Goal: Task Accomplishment & Management: Manage account settings

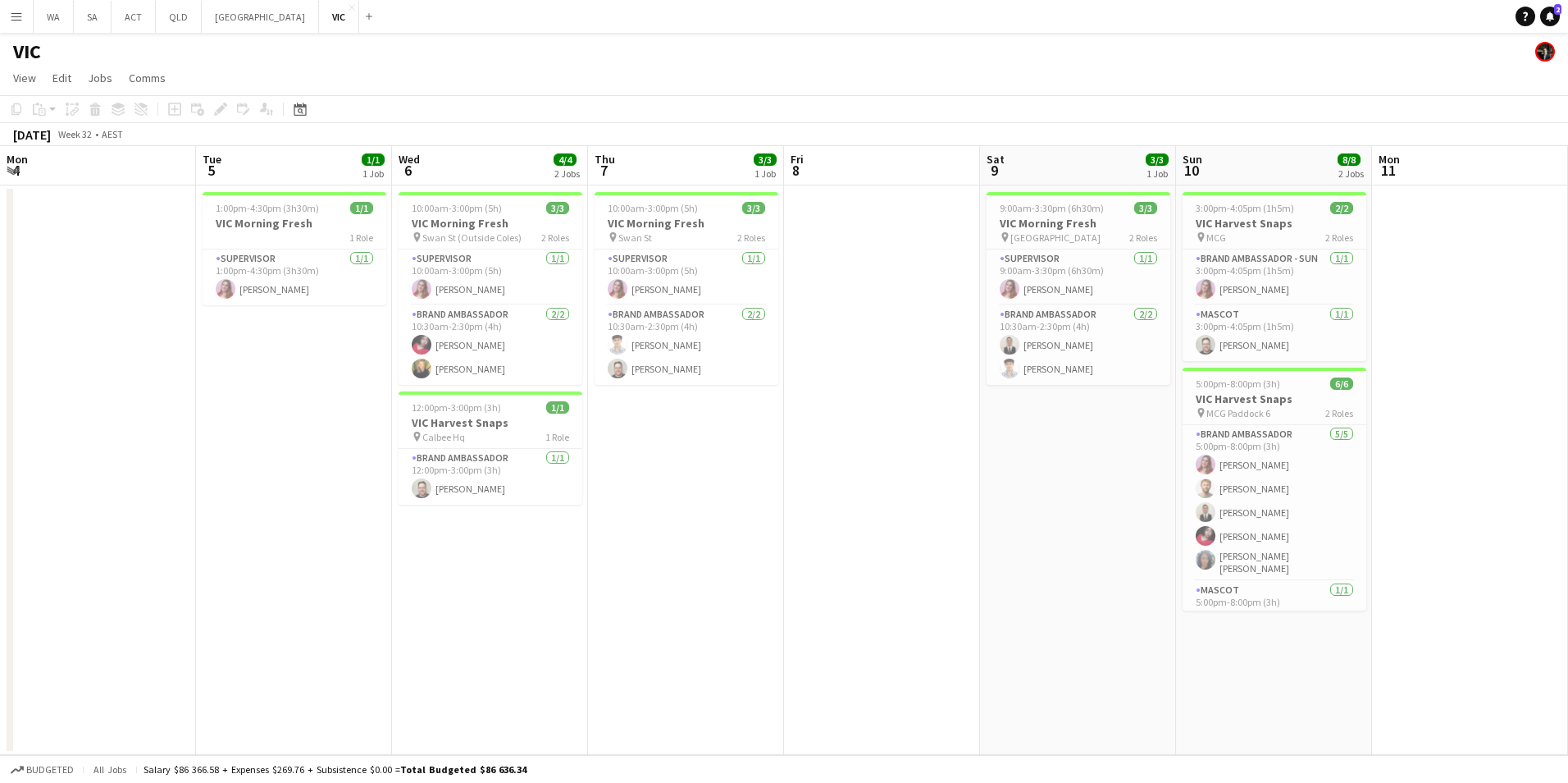
scroll to position [0, 420]
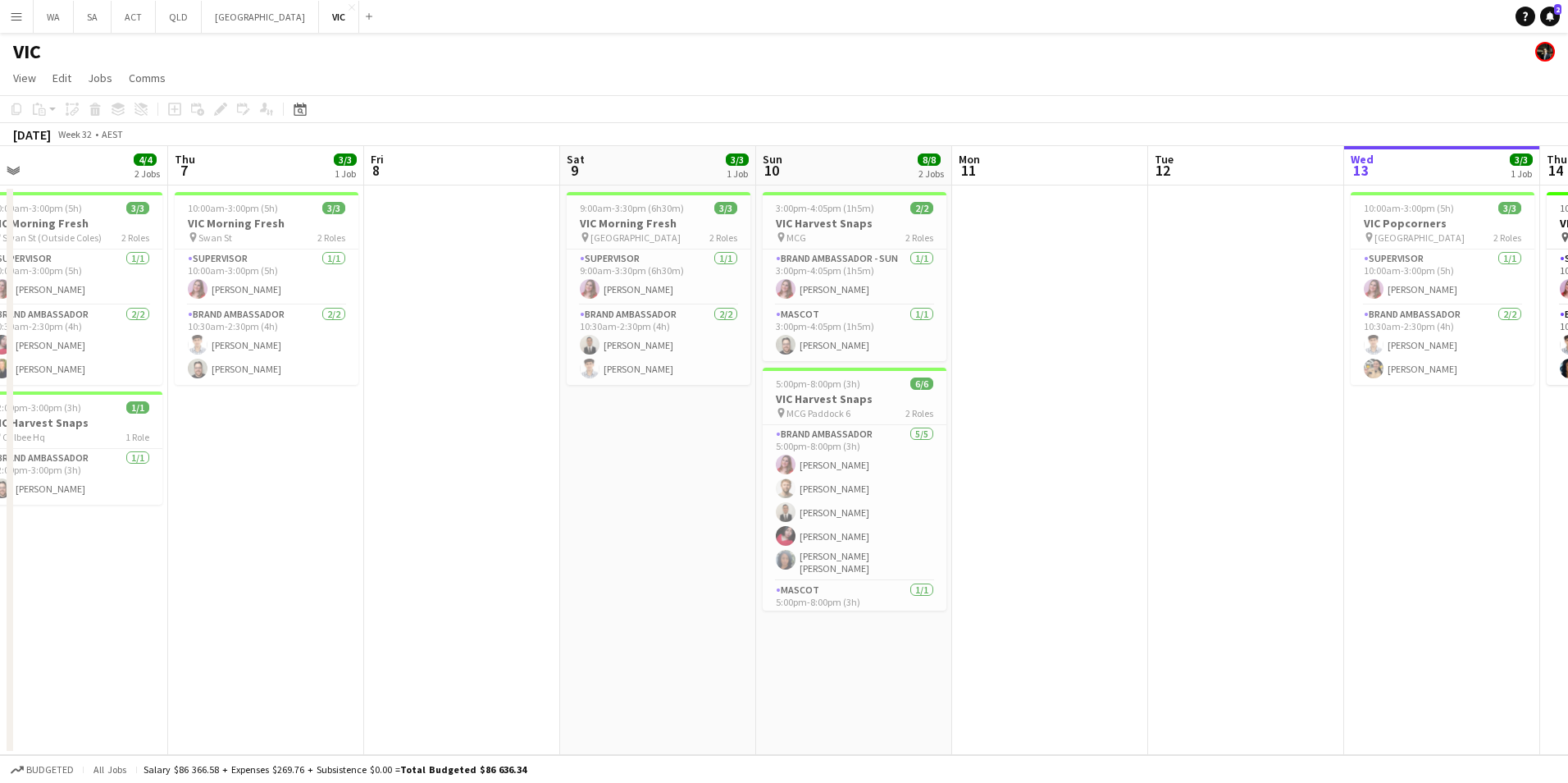
click at [18, 10] on app-icon "Menu" at bounding box center [17, 17] width 13 height 13
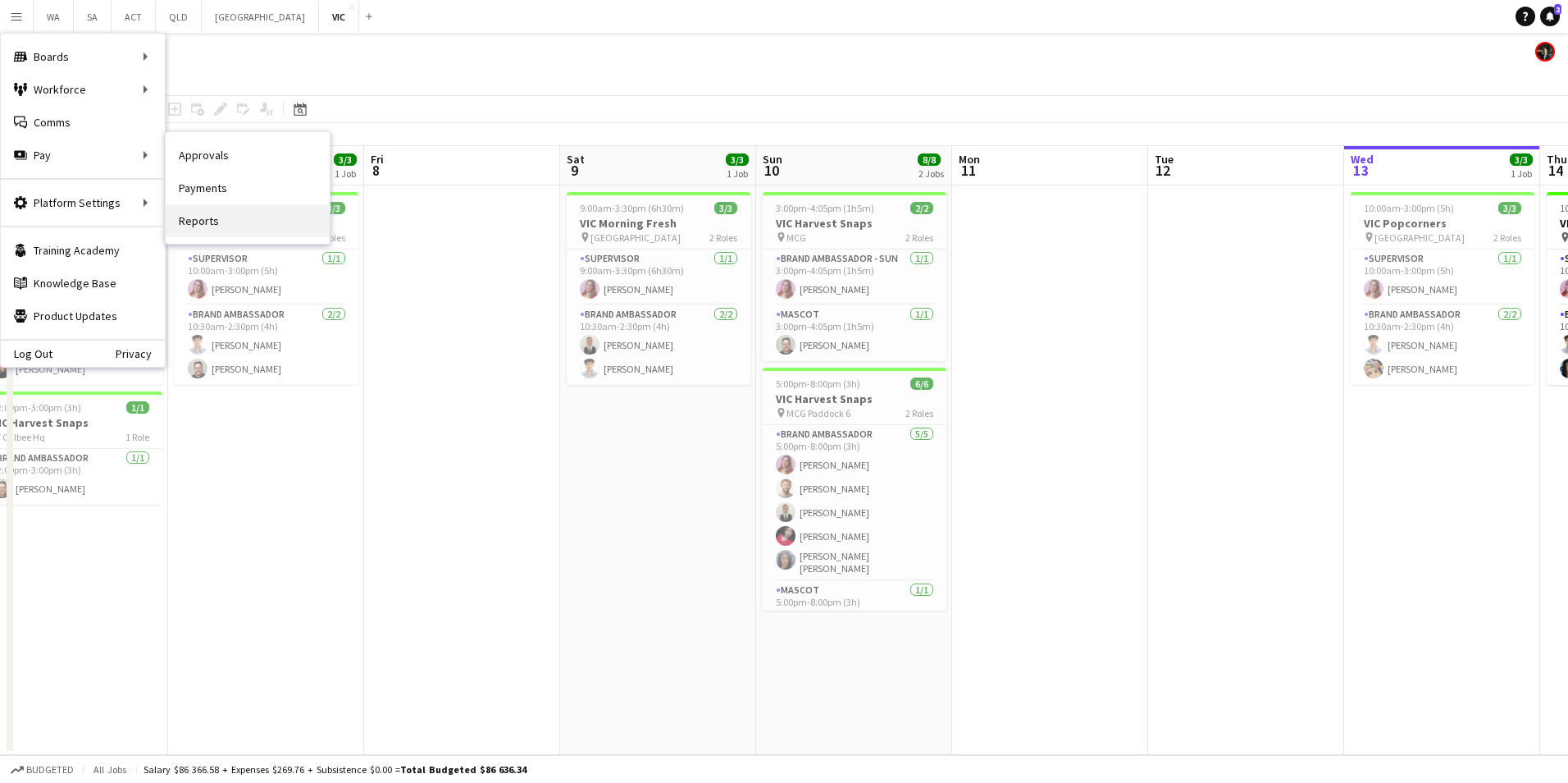
click at [198, 220] on link "Reports" at bounding box center [248, 220] width 164 height 33
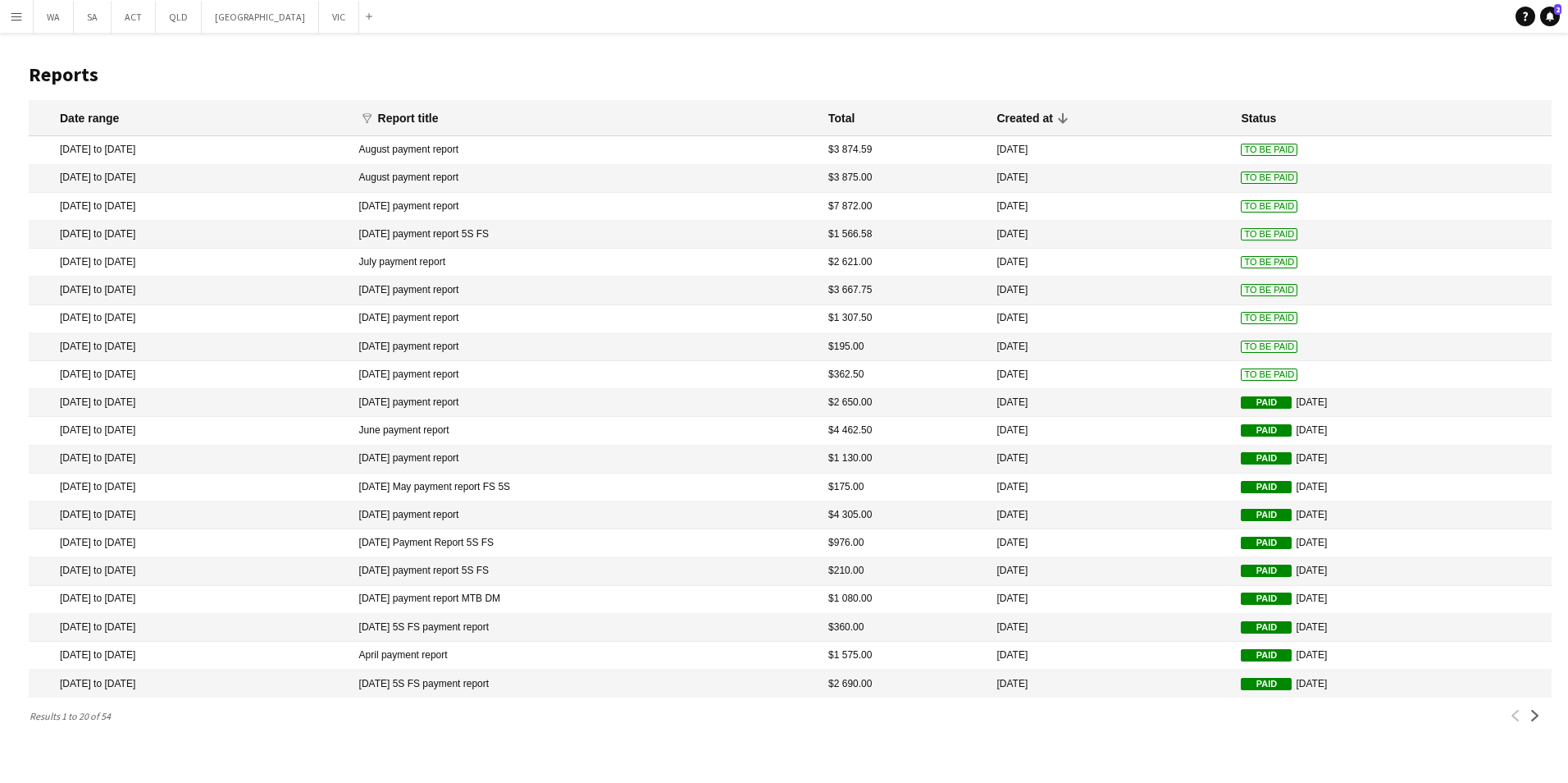
click at [8, 13] on button "Menu" at bounding box center [16, 16] width 33 height 33
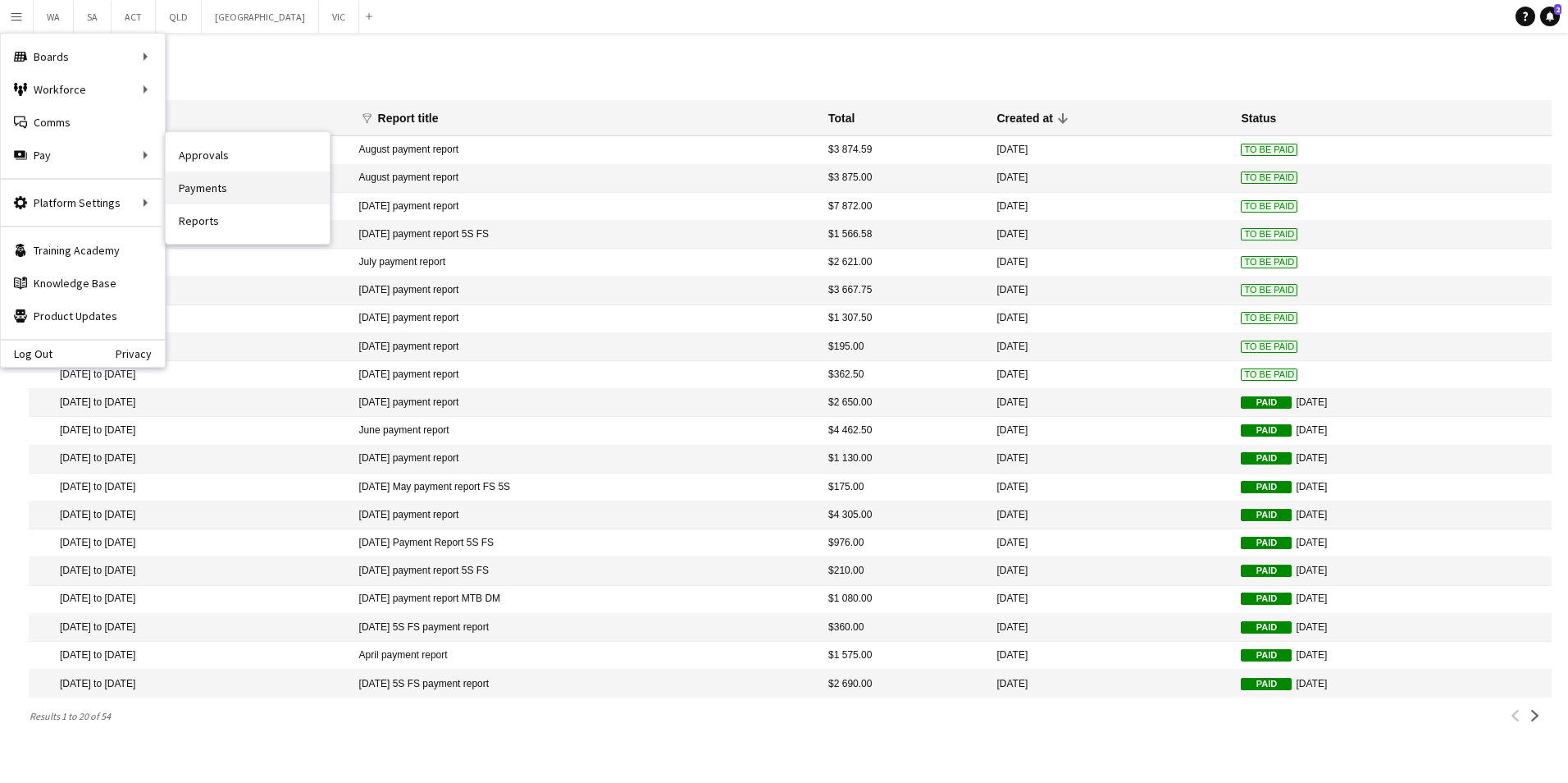
click at [218, 195] on link "Payments" at bounding box center [248, 188] width 164 height 33
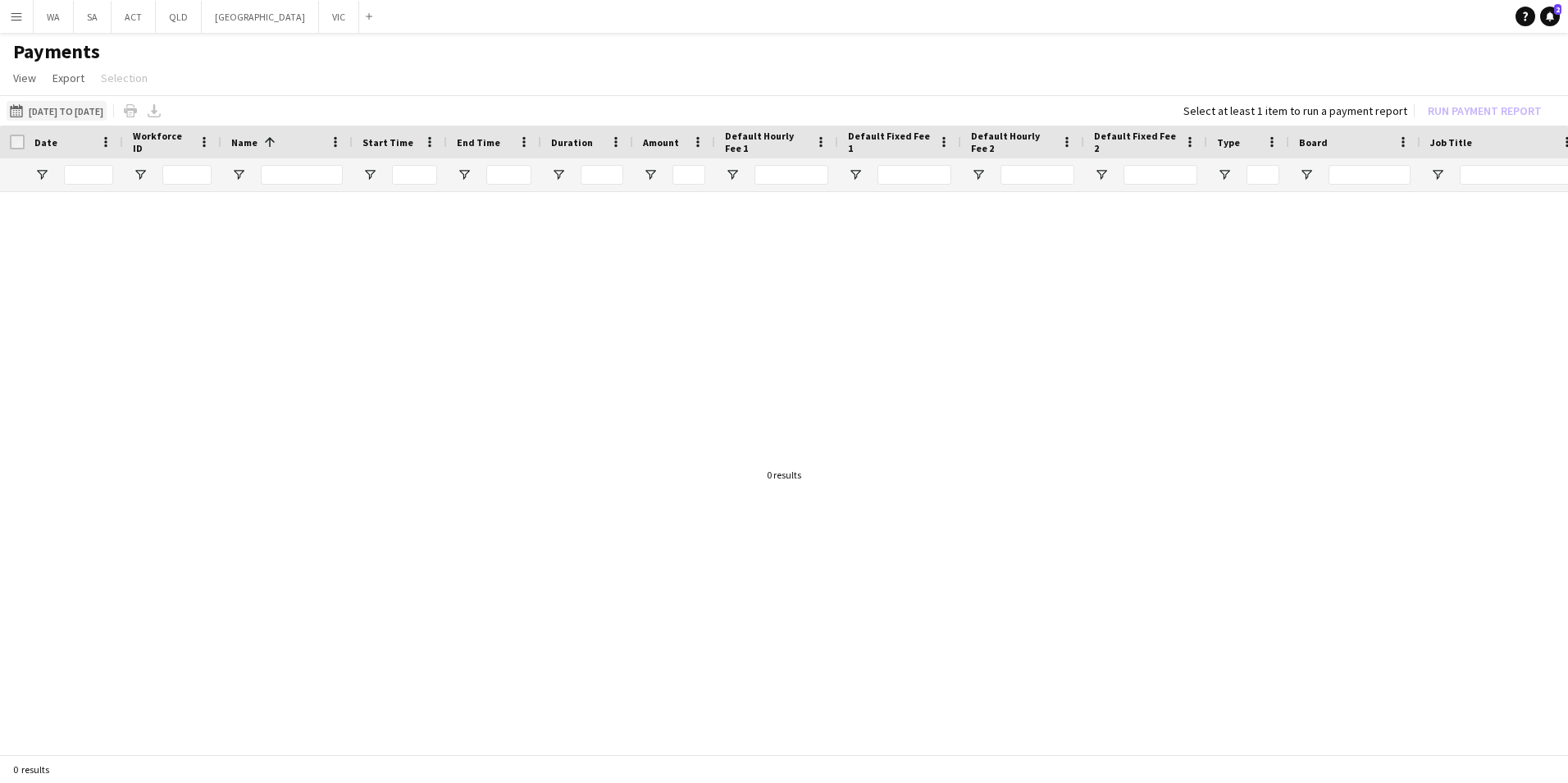
click at [106, 113] on button "[DATE] to [DATE] [DATE] to [DATE]" at bounding box center [56, 110] width 100 height 20
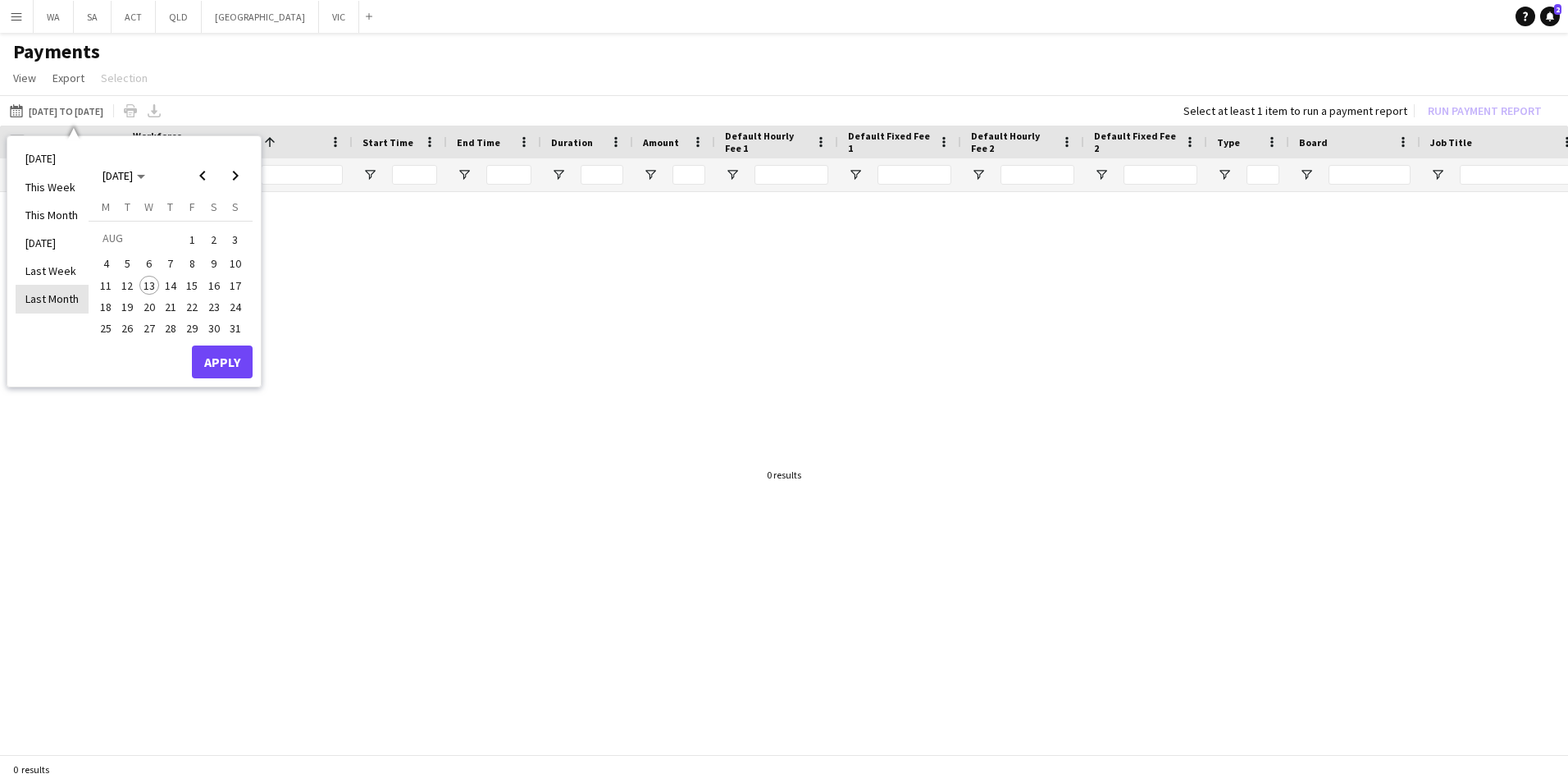
click at [74, 304] on li "Last Month" at bounding box center [52, 299] width 73 height 28
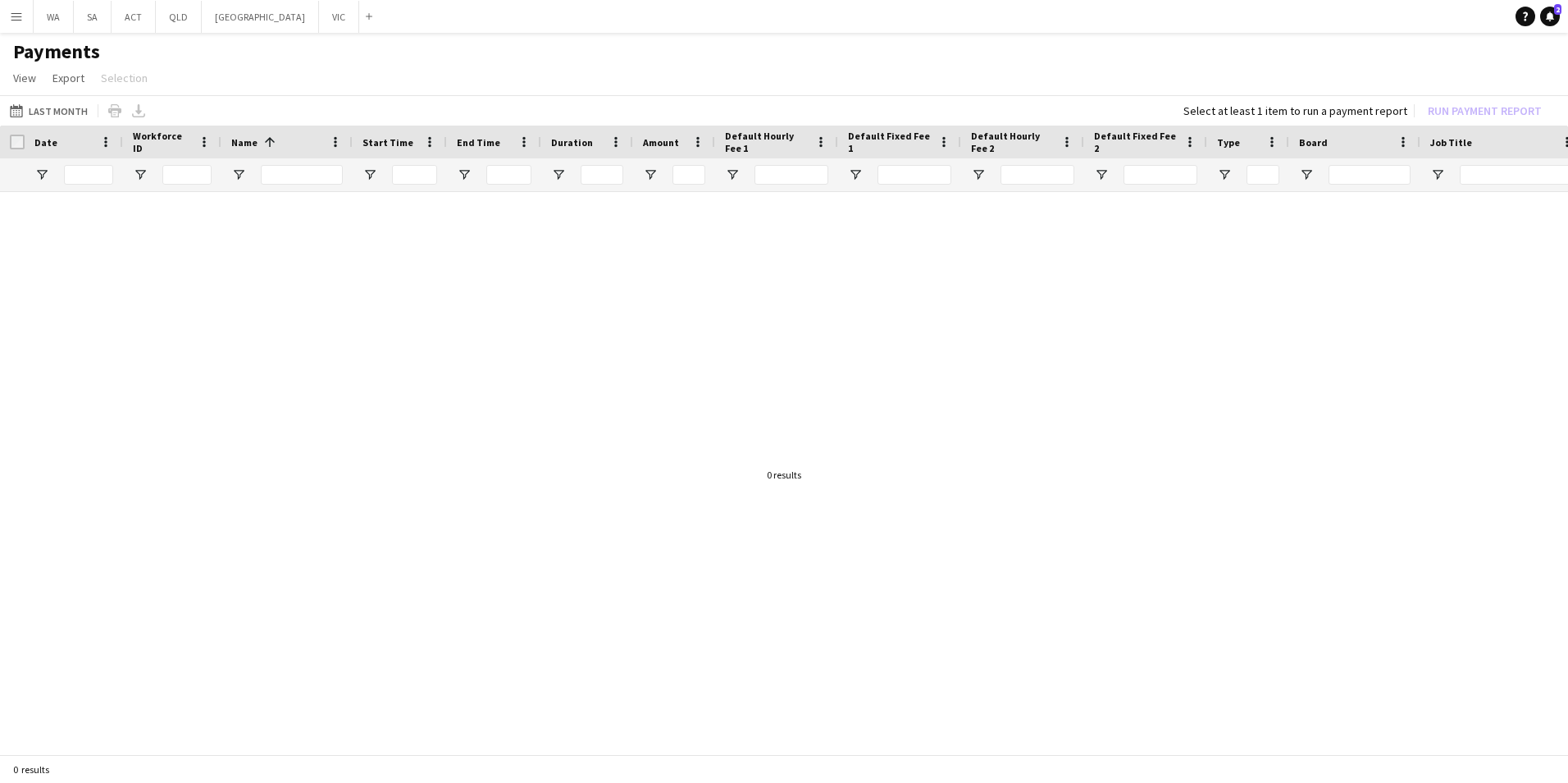
click at [27, 15] on button "Menu" at bounding box center [16, 16] width 33 height 33
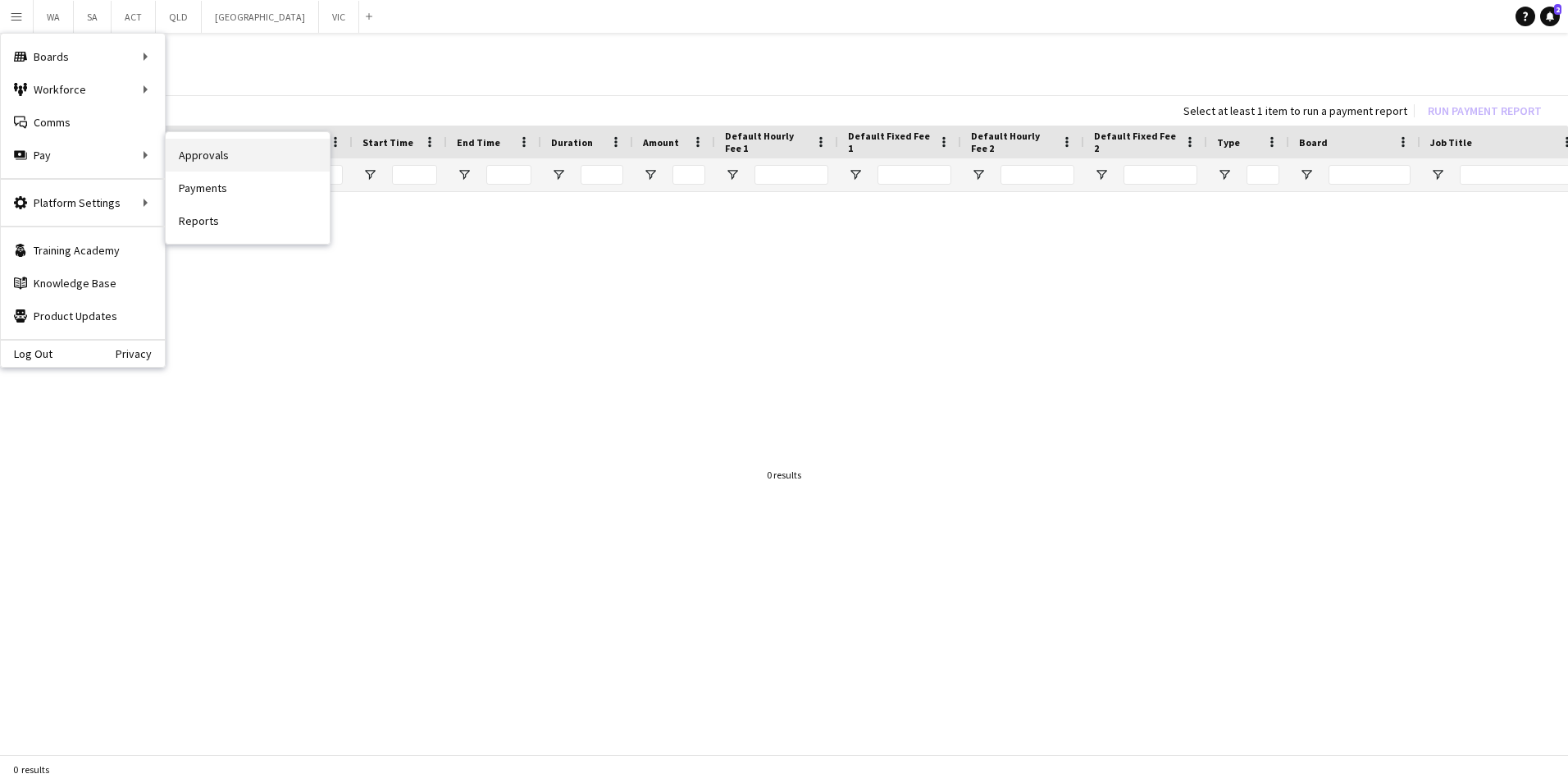
click at [204, 161] on link "Approvals" at bounding box center [248, 155] width 164 height 33
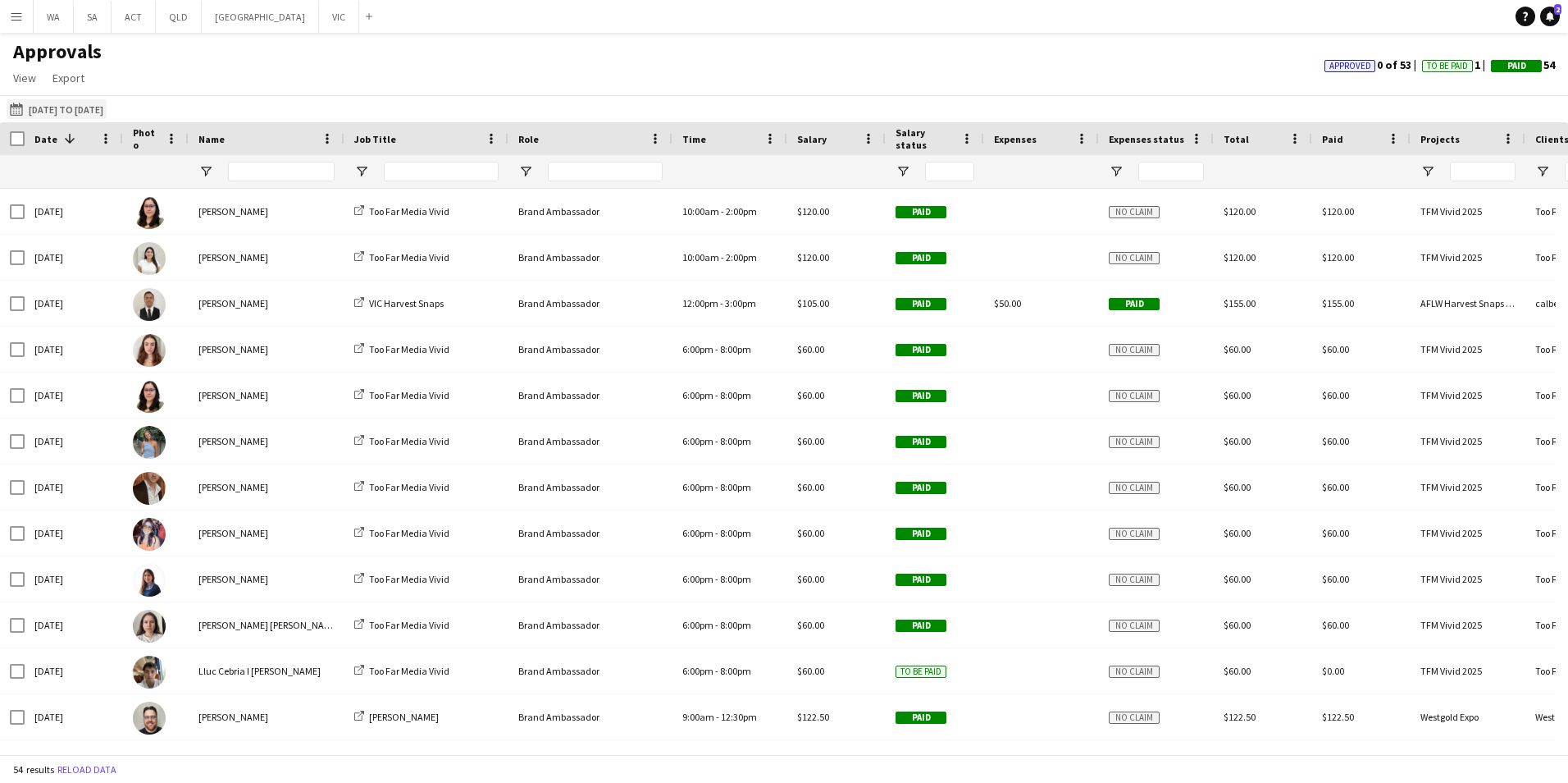
click at [74, 108] on button "[DATE] to [DATE] [DATE] to [DATE]" at bounding box center [56, 108] width 100 height 20
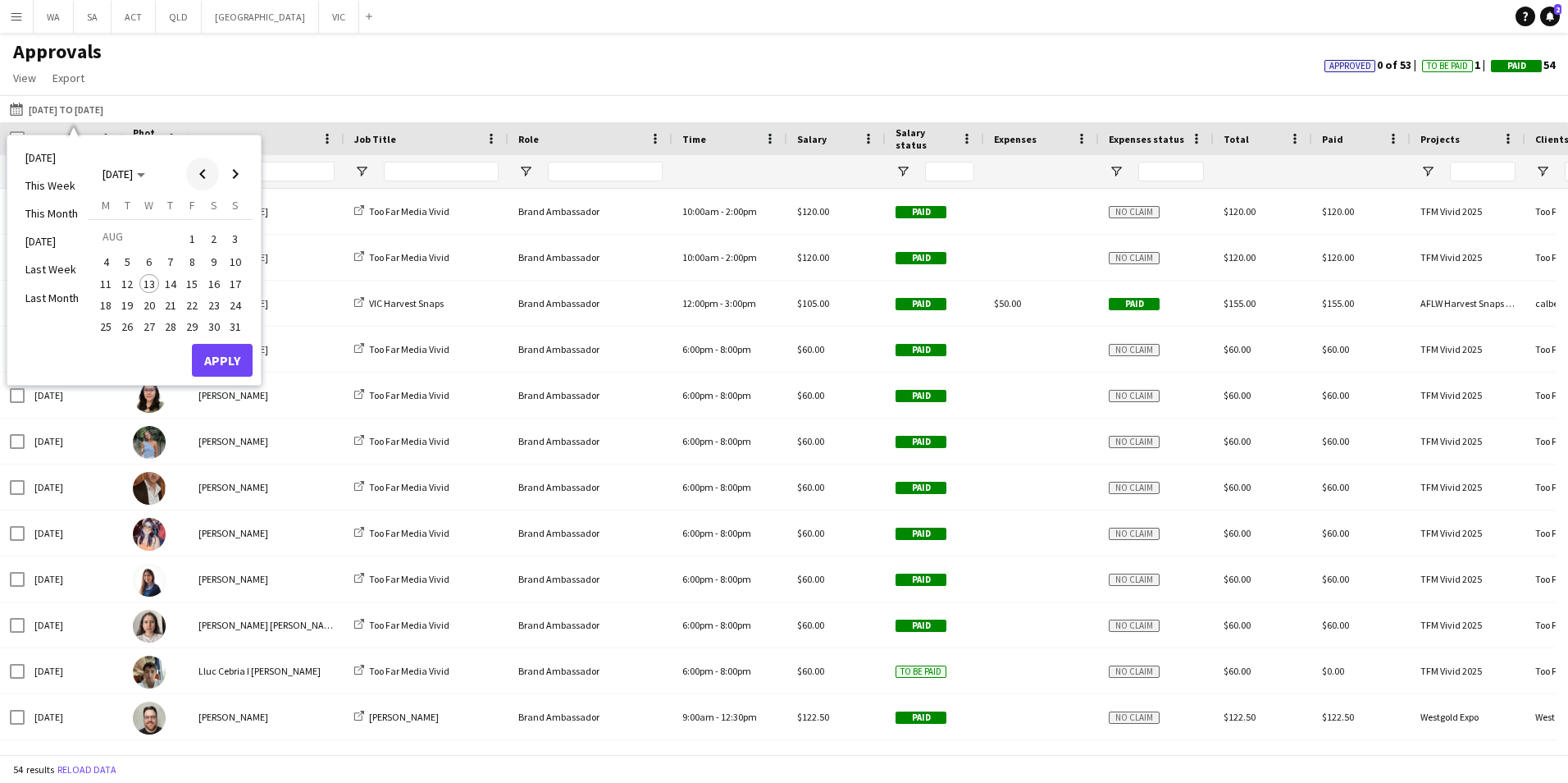
click at [203, 184] on span "Previous month" at bounding box center [202, 174] width 33 height 33
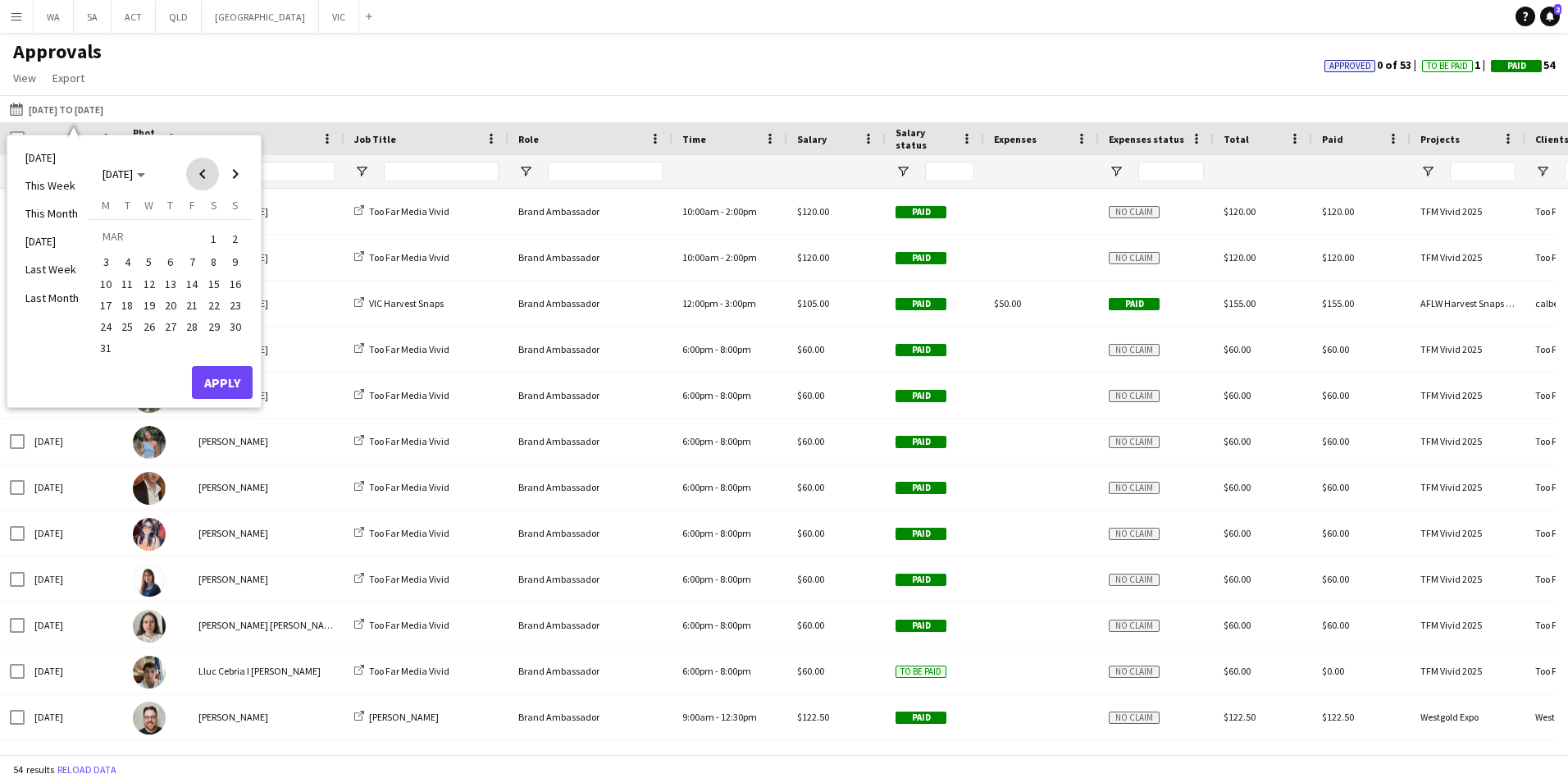
click at [203, 184] on span "Previous month" at bounding box center [202, 174] width 33 height 33
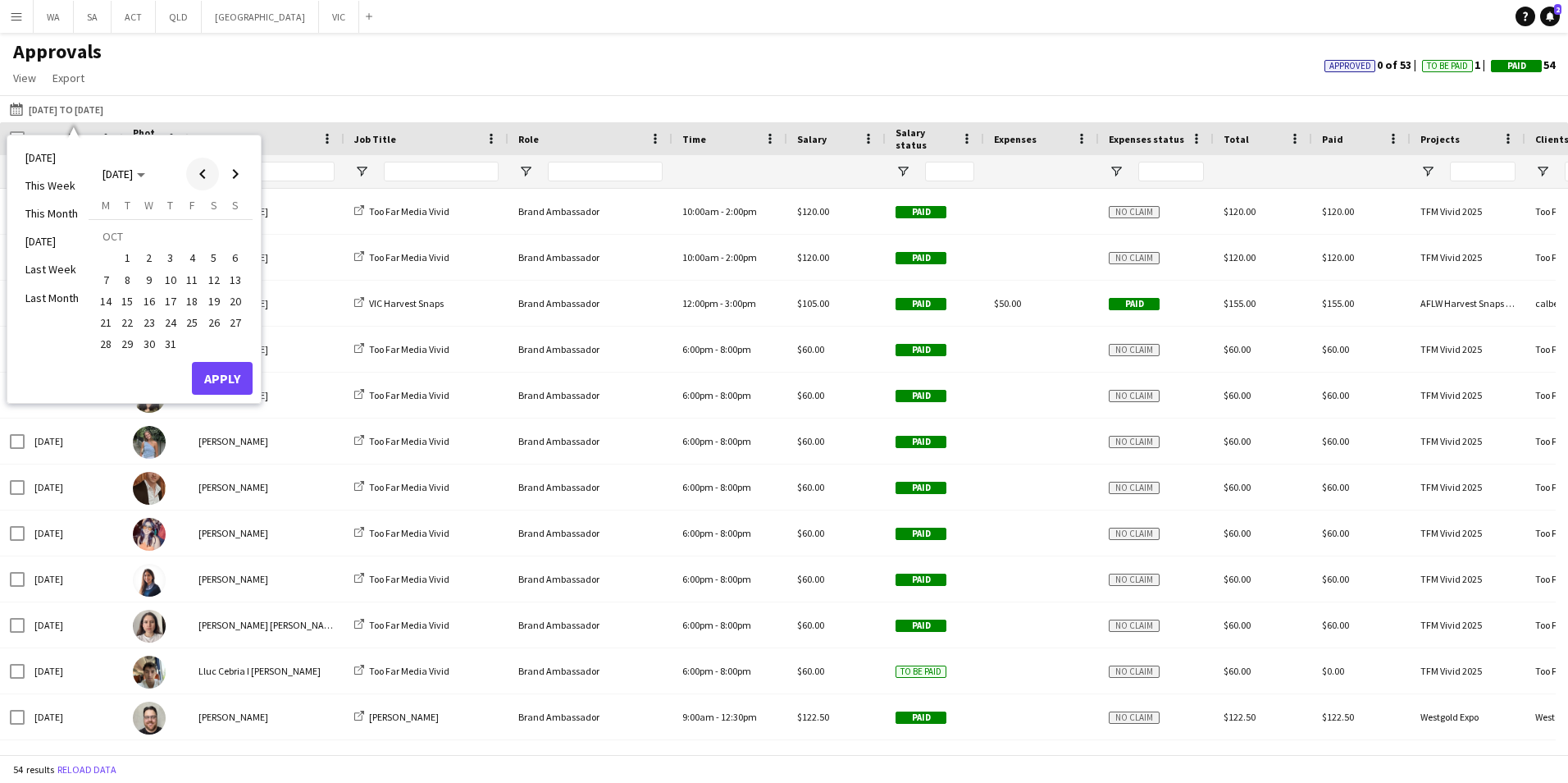
click at [203, 184] on span "Previous month" at bounding box center [202, 174] width 33 height 33
click at [497, 76] on div "Approvals View Customise view Customise filters Reset Filters Reset View Reset …" at bounding box center [784, 67] width 1568 height 56
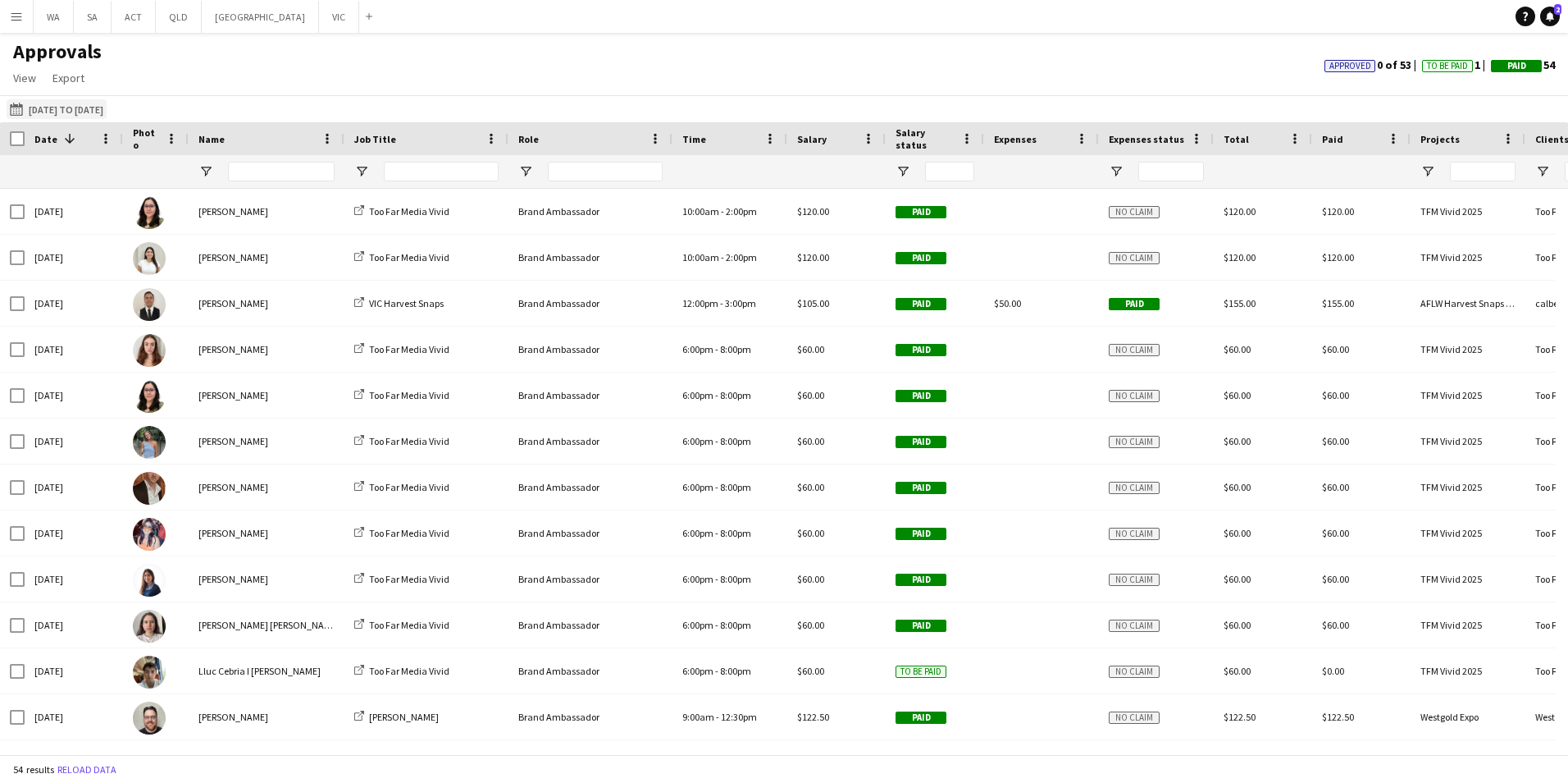
click at [89, 109] on button "[DATE] to [DATE] [DATE] to [DATE]" at bounding box center [56, 108] width 100 height 20
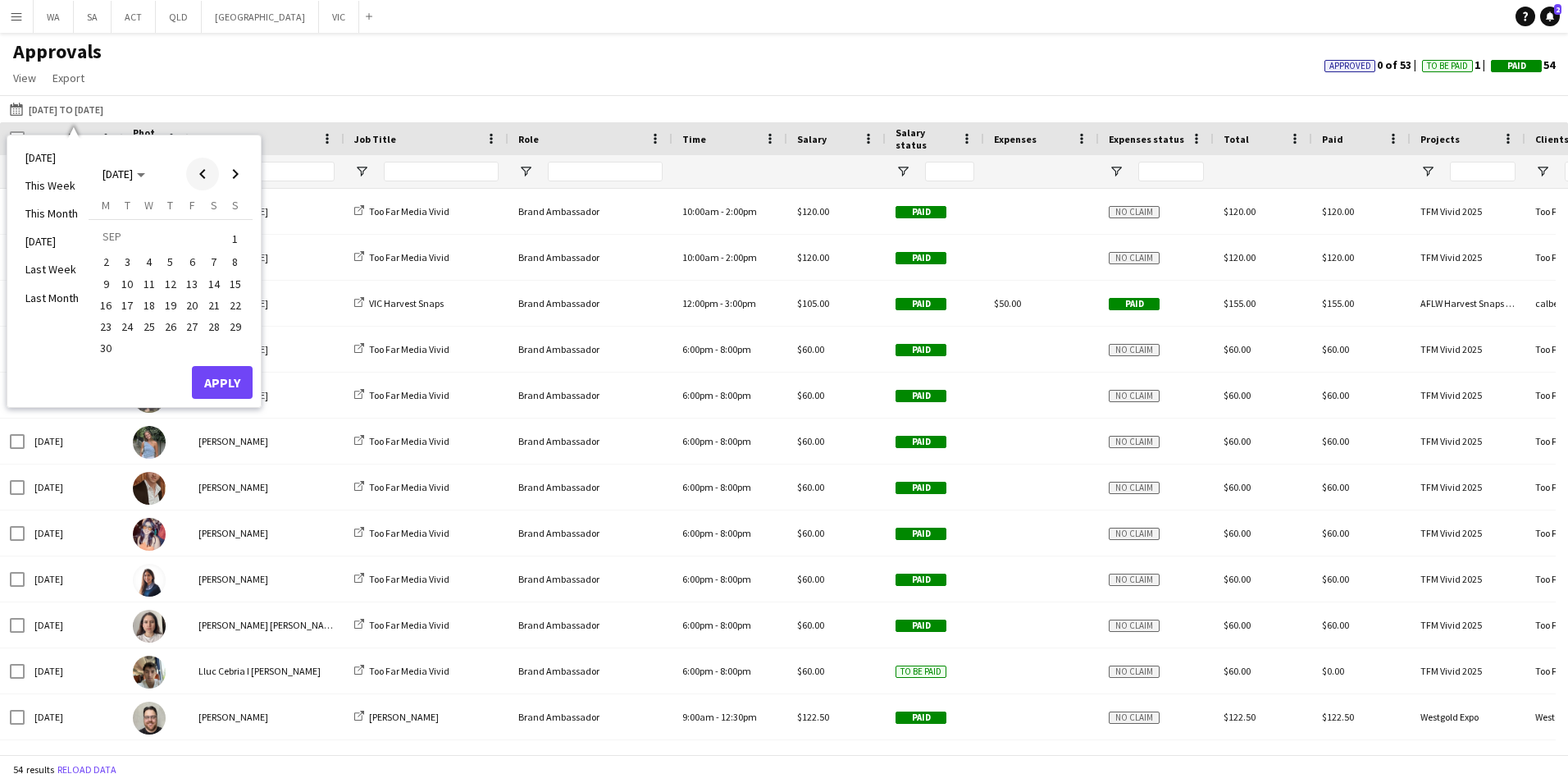
click at [215, 169] on span "Previous month" at bounding box center [202, 174] width 33 height 33
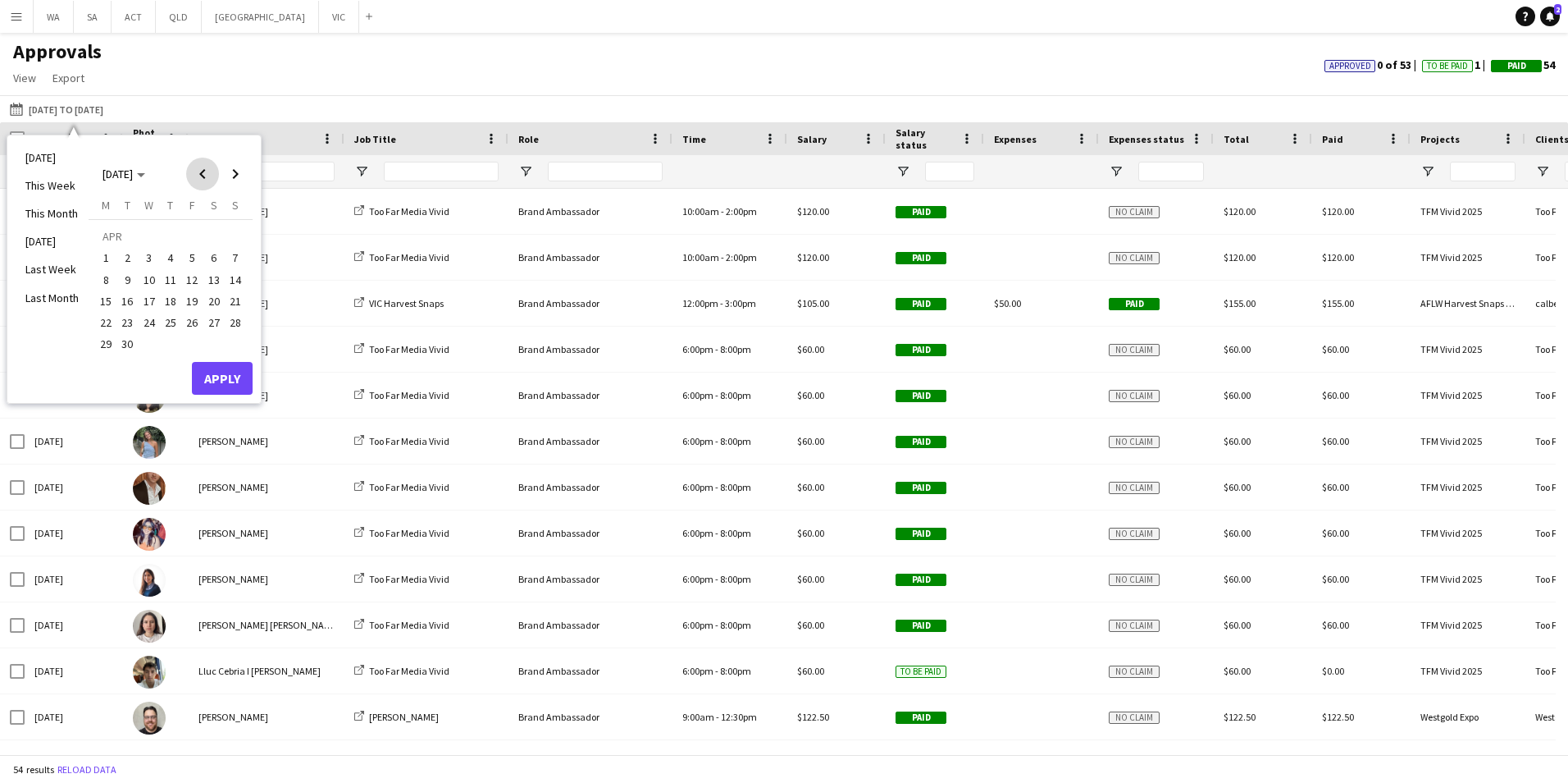
click at [215, 169] on span "Previous month" at bounding box center [202, 174] width 33 height 33
click at [241, 170] on span "Next month" at bounding box center [235, 174] width 33 height 33
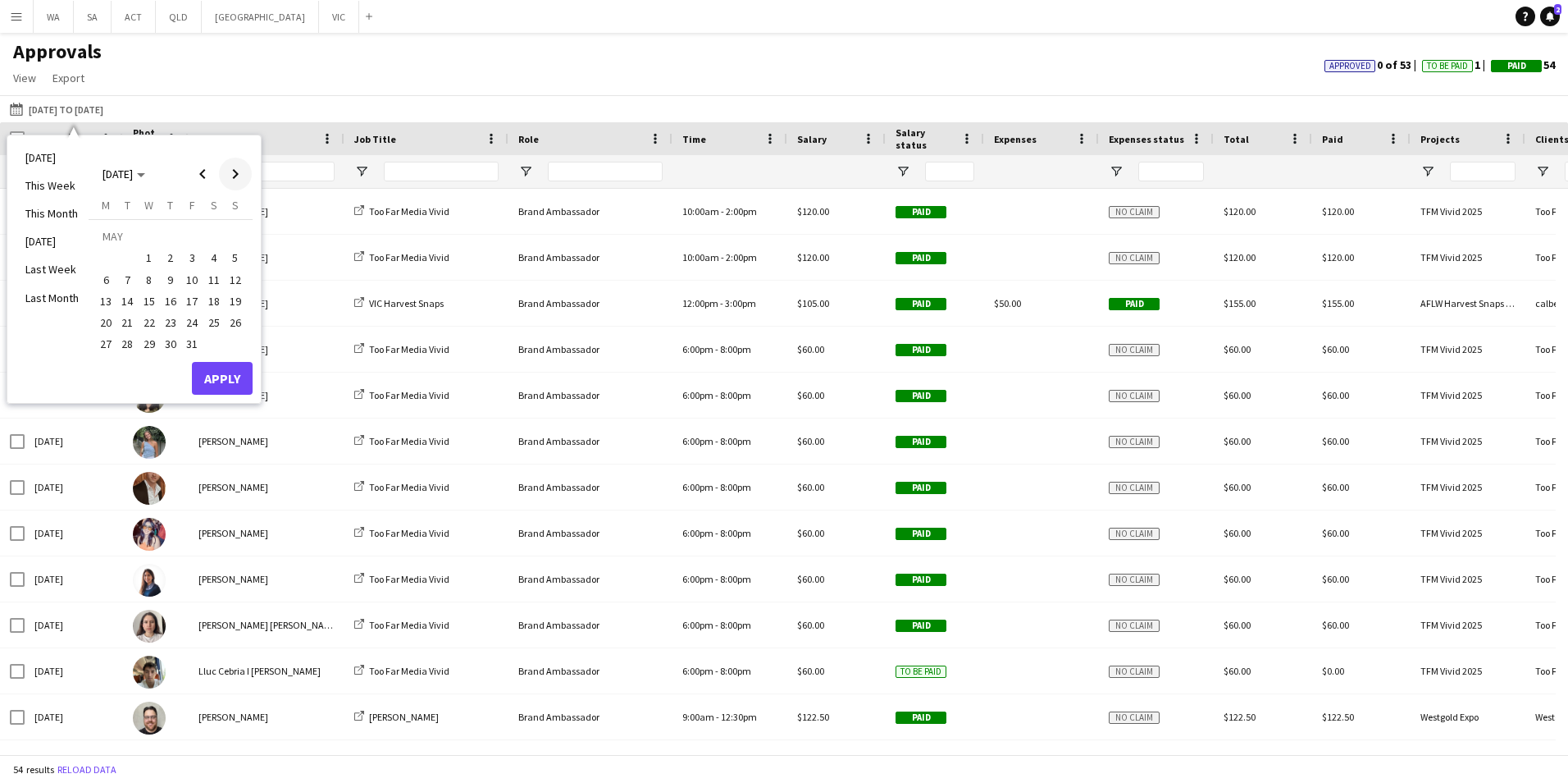
click at [241, 170] on span "Next month" at bounding box center [235, 174] width 33 height 33
click at [245, 180] on span "Next month" at bounding box center [235, 174] width 33 height 33
click at [104, 257] on span "1" at bounding box center [105, 258] width 20 height 20
click at [240, 175] on span "Next month" at bounding box center [235, 174] width 33 height 33
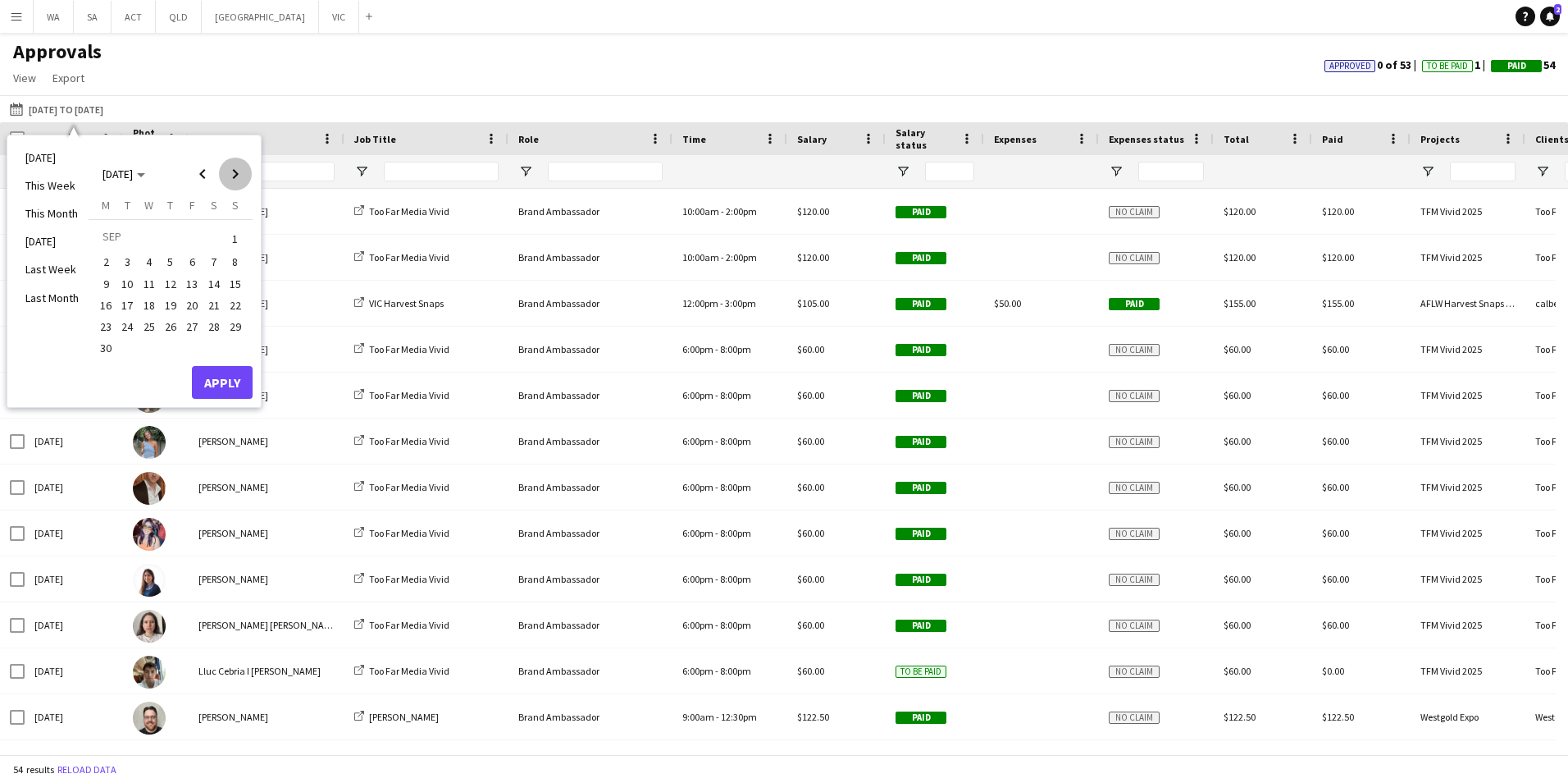
click at [240, 175] on span "Next month" at bounding box center [235, 174] width 33 height 33
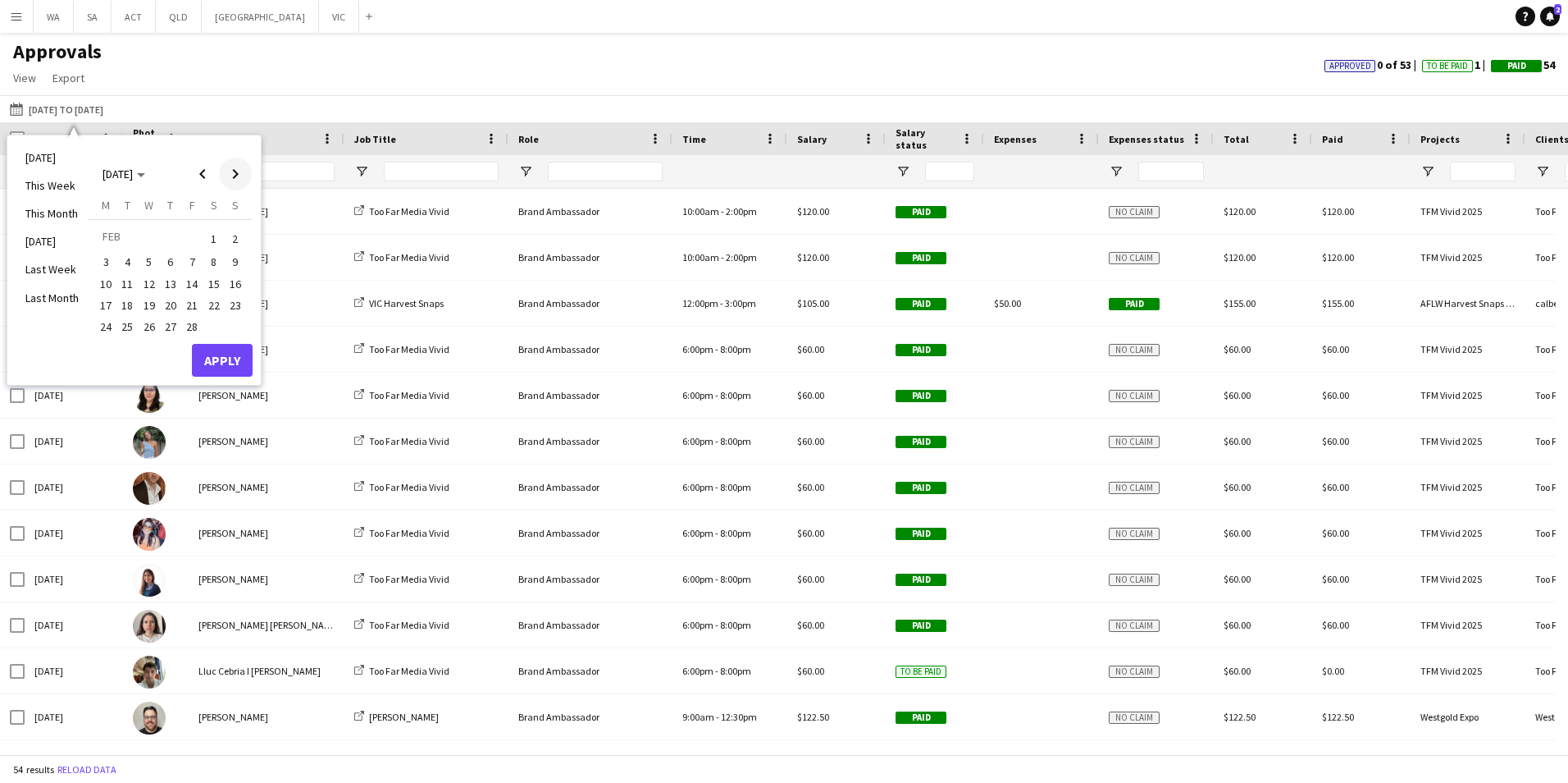
click at [240, 175] on span "Next month" at bounding box center [235, 174] width 33 height 33
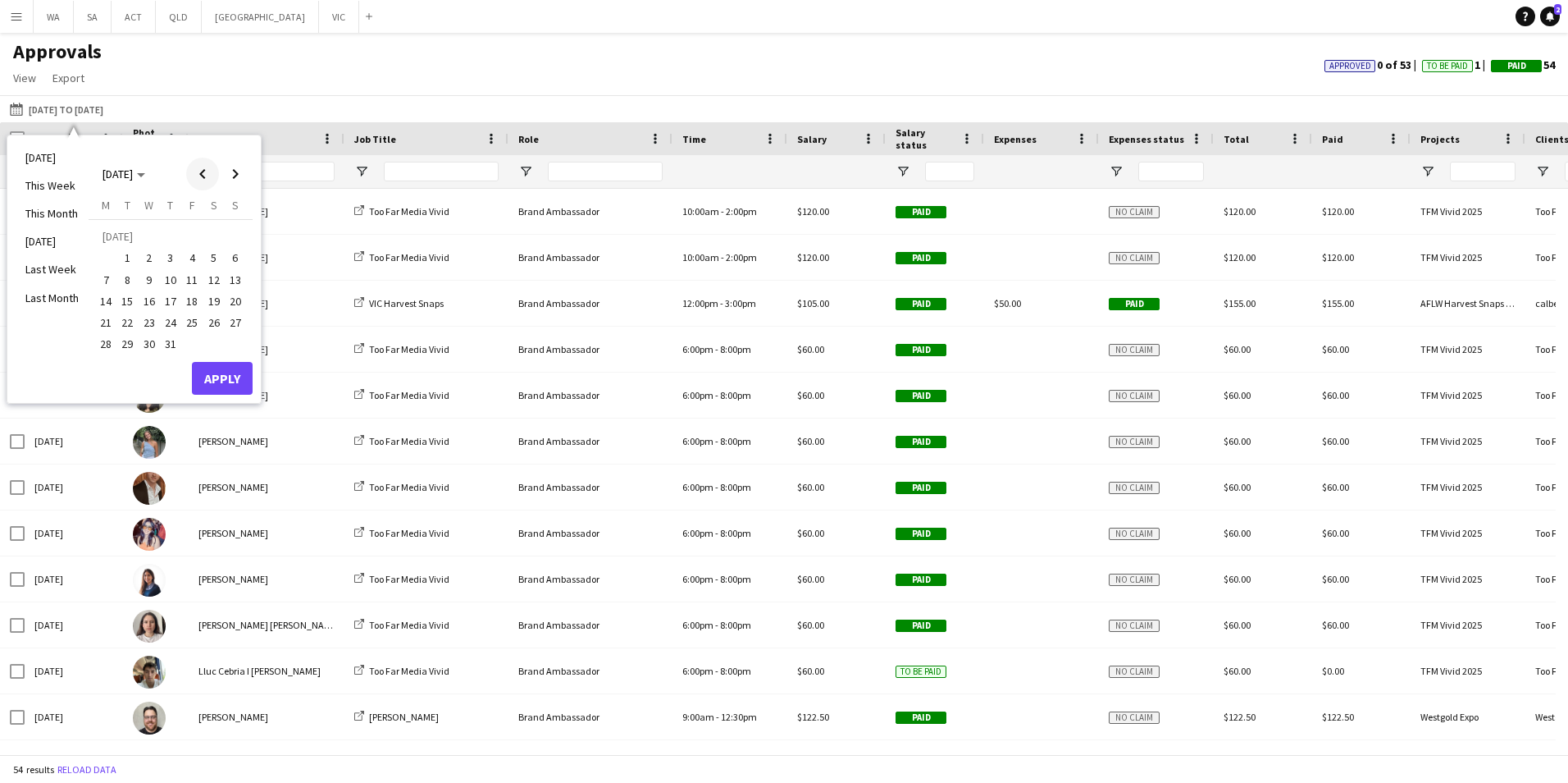
click at [214, 171] on span "Previous month" at bounding box center [202, 174] width 33 height 33
click at [111, 352] on span "30" at bounding box center [105, 348] width 20 height 20
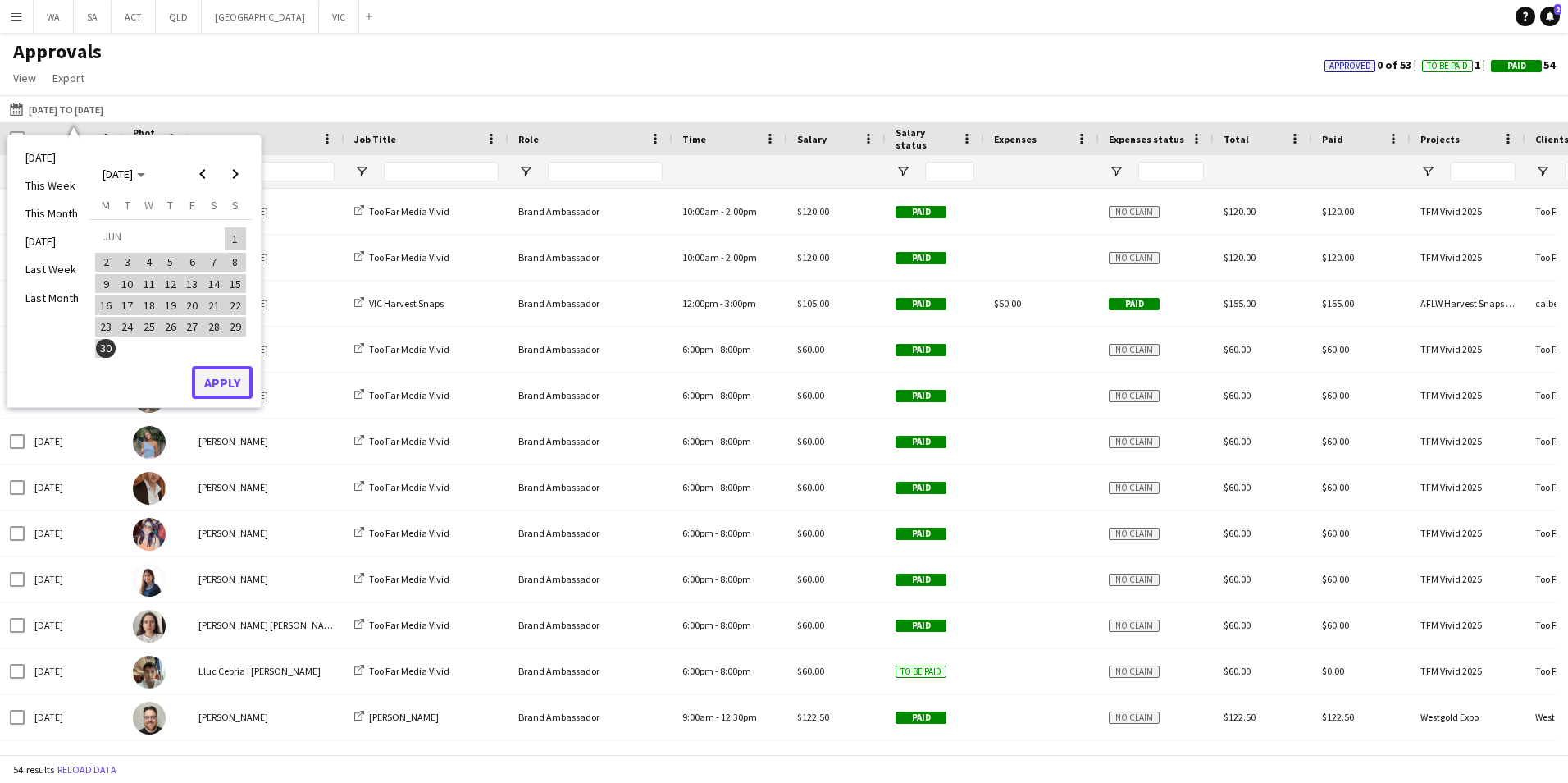
click at [226, 376] on button "Apply" at bounding box center [222, 382] width 61 height 33
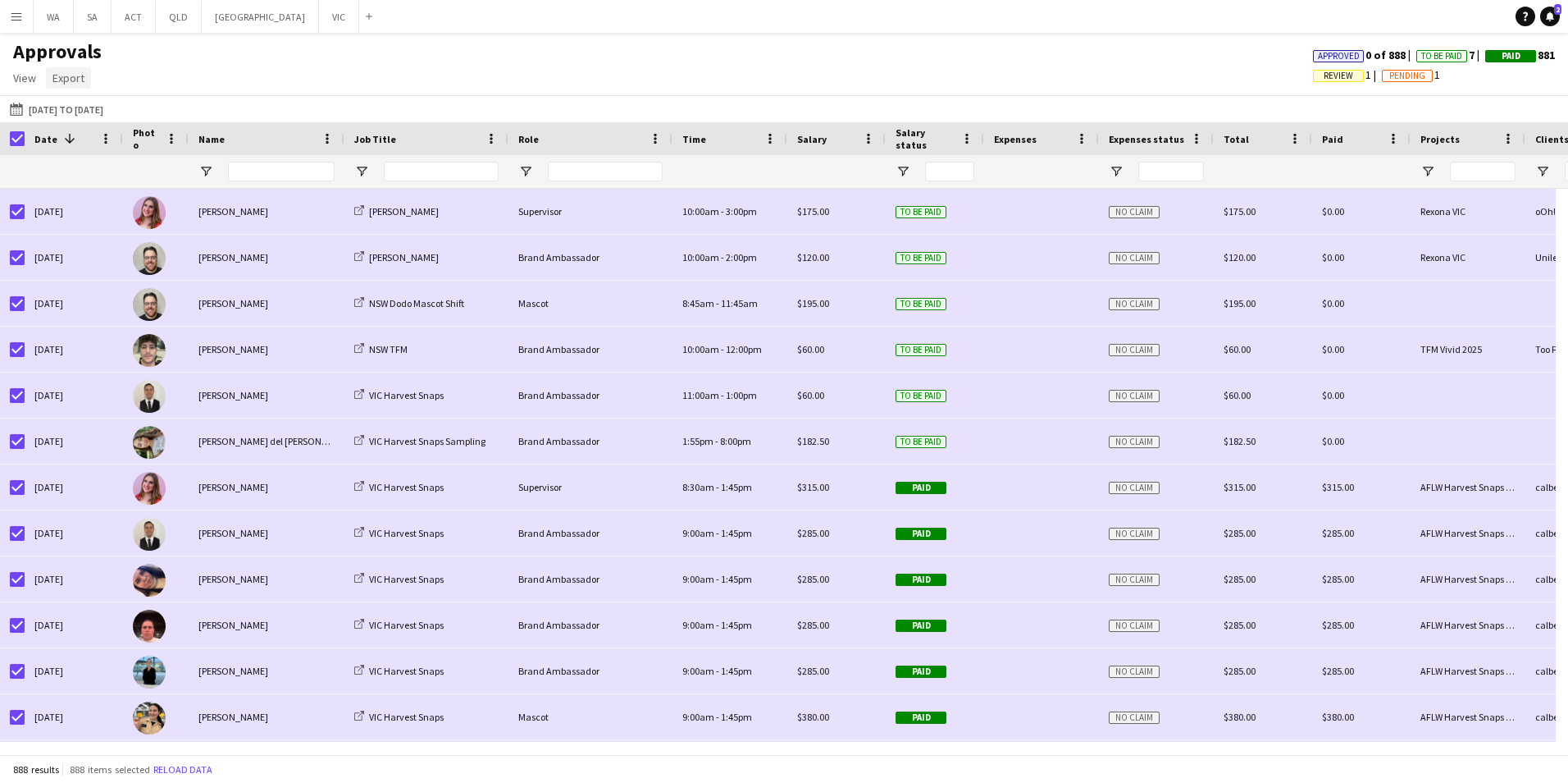
click at [72, 75] on span "Export" at bounding box center [68, 78] width 32 height 15
click at [133, 119] on link "Export as XLSX" at bounding box center [104, 113] width 115 height 35
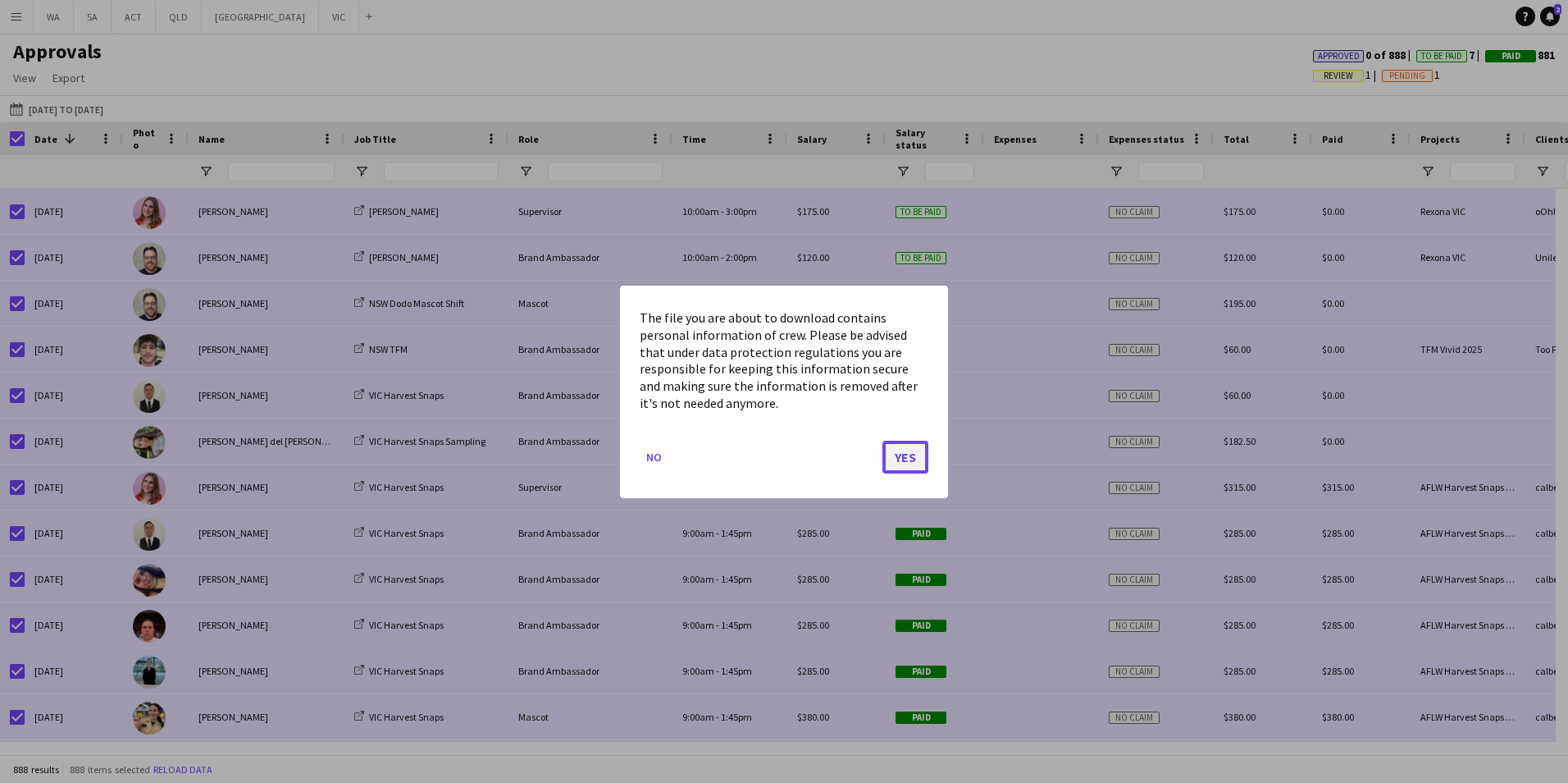
click at [902, 447] on button "Yes" at bounding box center [905, 455] width 46 height 33
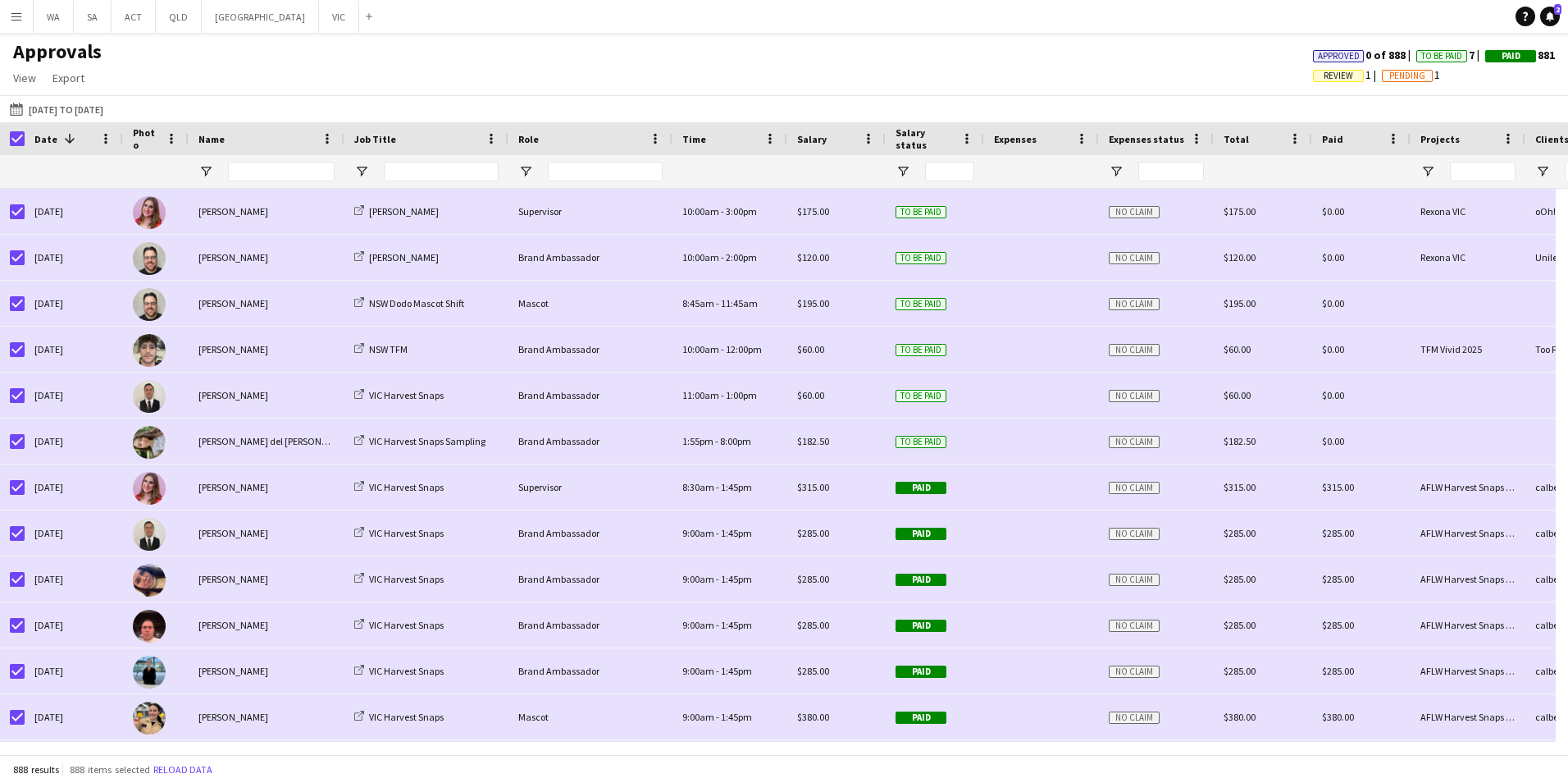
click at [740, 63] on div "Approvals View Customise view Customise filters Reset Filters Reset View Reset …" at bounding box center [784, 67] width 1568 height 56
click at [467, 172] on input "Job Title Filter Input" at bounding box center [440, 171] width 115 height 20
